Goal: Information Seeking & Learning: Find specific fact

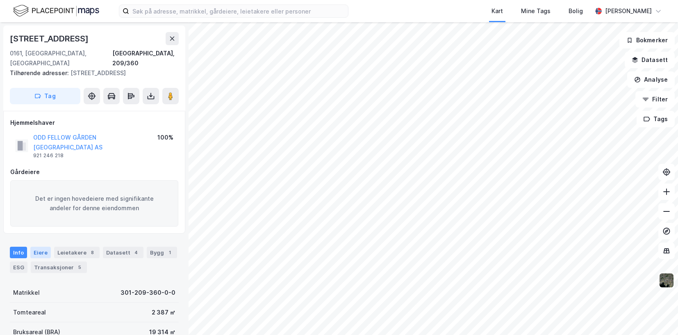
click at [39, 246] on div "Eiere" at bounding box center [40, 251] width 20 height 11
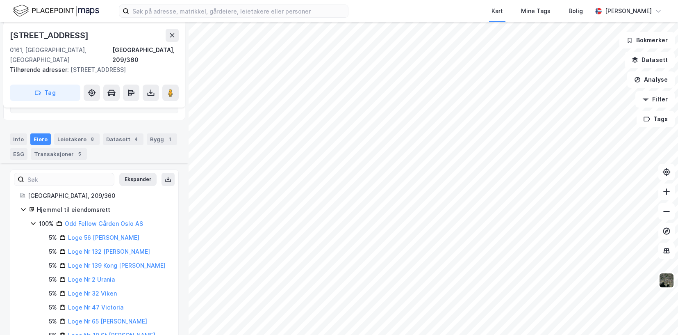
scroll to position [90, 0]
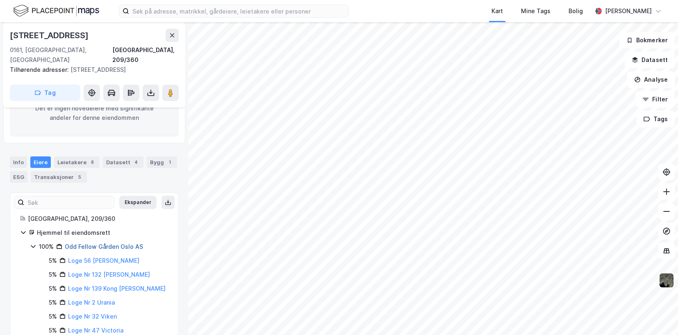
click at [99, 243] on link "Odd Fellow Gården Oslo AS" at bounding box center [104, 246] width 78 height 7
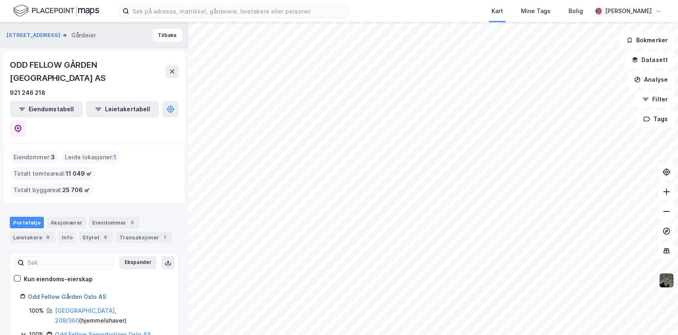
click at [58, 293] on link "Odd Fellow Gården Oslo AS" at bounding box center [67, 296] width 78 height 7
click at [22, 125] on icon at bounding box center [18, 129] width 7 height 8
